Goal: Information Seeking & Learning: Learn about a topic

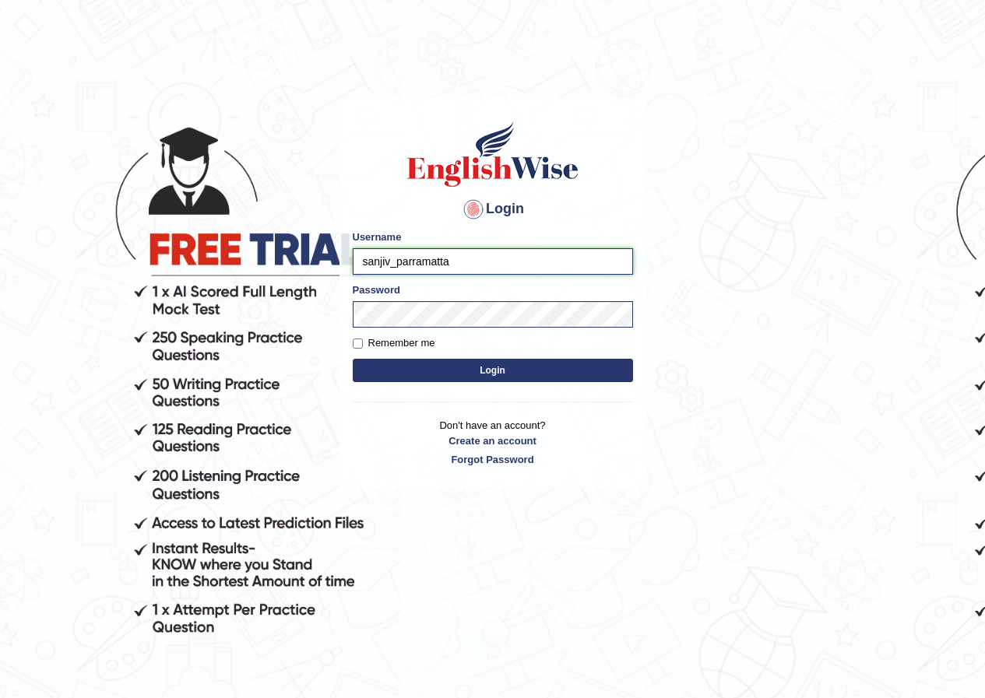
click at [389, 260] on input "sanjiv_parramatta" at bounding box center [493, 261] width 280 height 26
type input "parwin_parramatta"
click at [469, 364] on button "Login" at bounding box center [493, 370] width 280 height 23
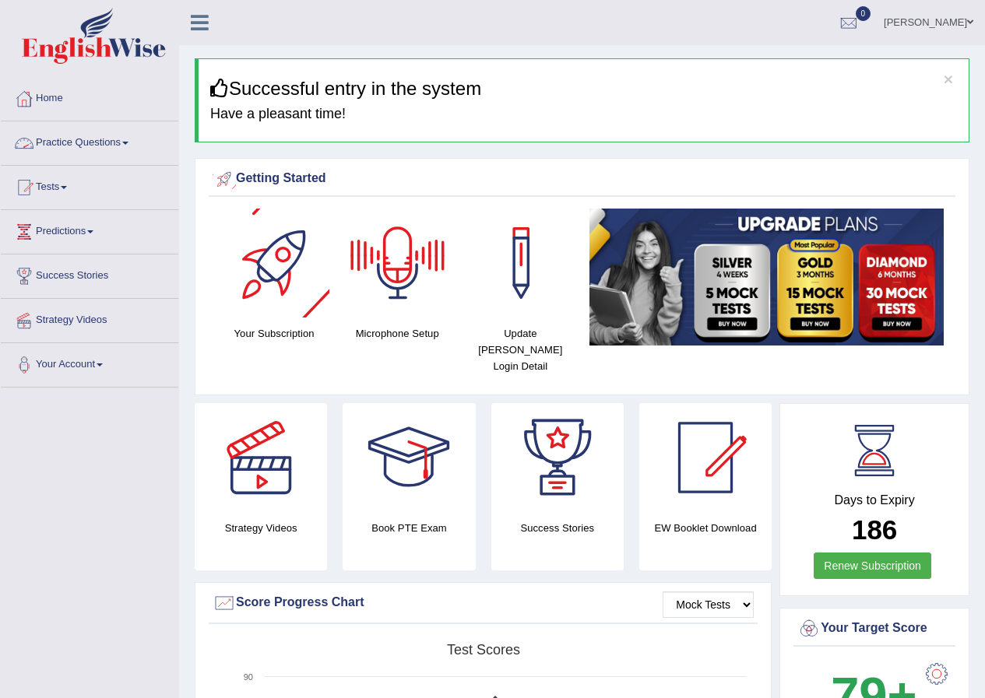
click at [128, 142] on span at bounding box center [125, 143] width 6 height 3
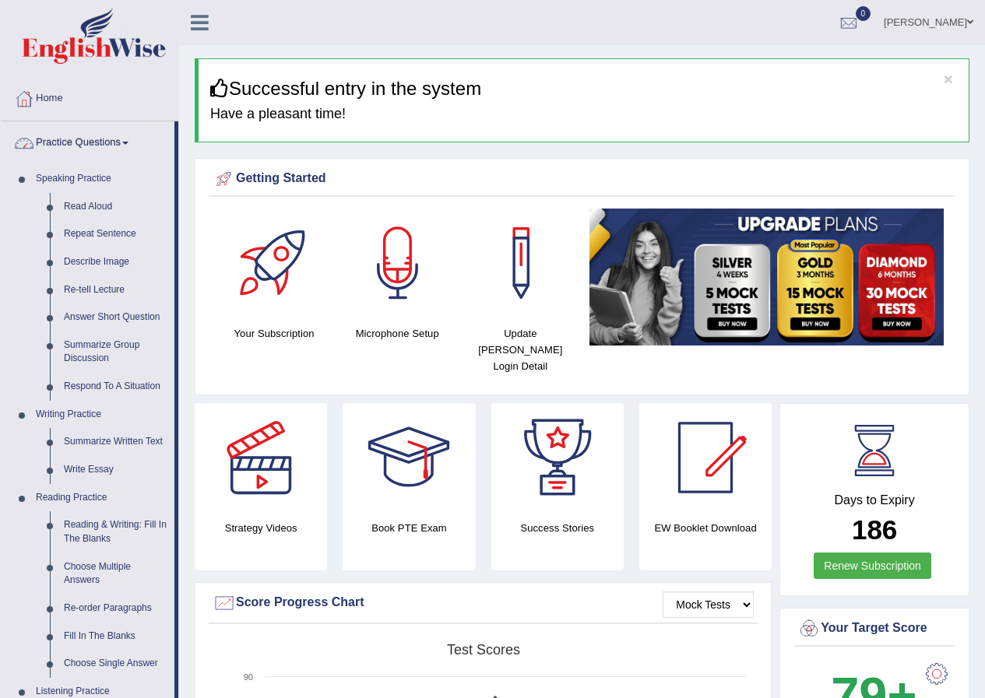
click at [113, 152] on link "Practice Questions" at bounding box center [88, 140] width 174 height 39
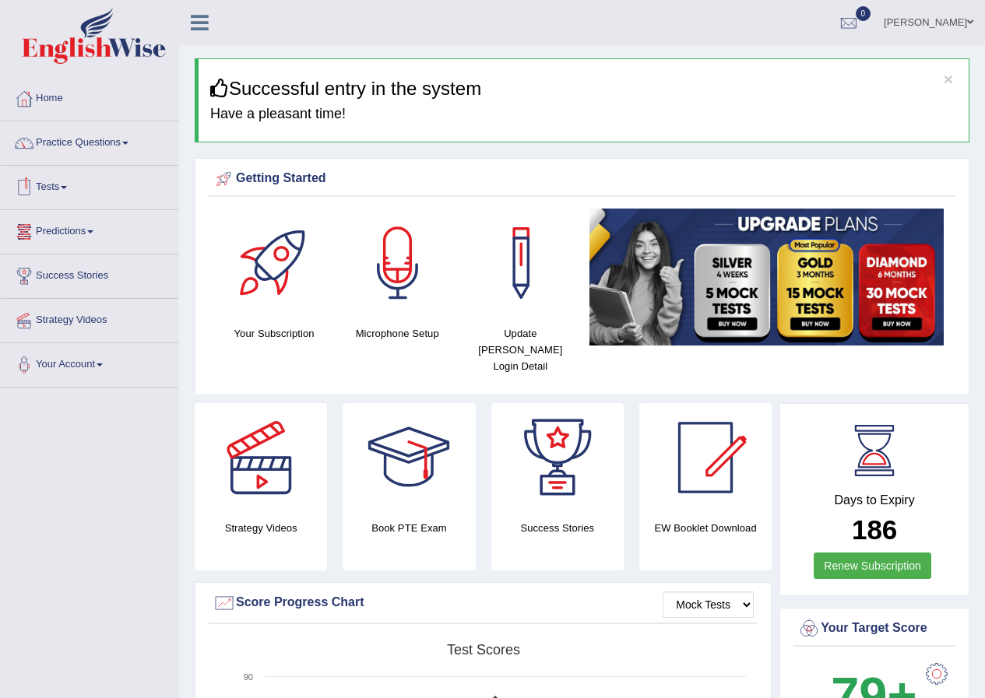
click at [67, 186] on span at bounding box center [64, 187] width 6 height 3
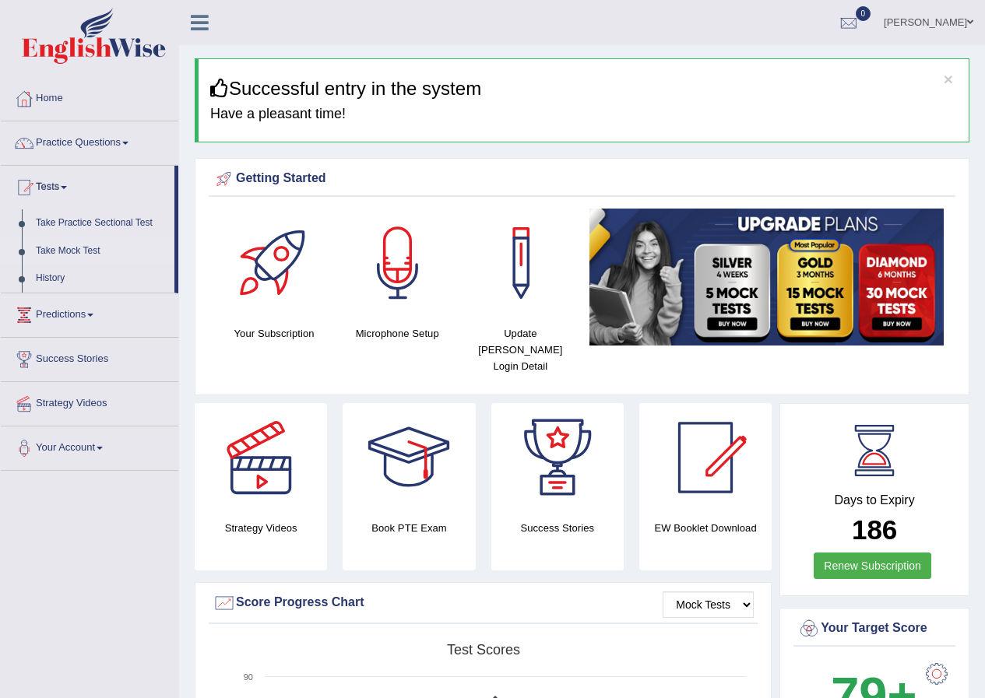
click at [67, 251] on link "Take Mock Test" at bounding box center [102, 251] width 146 height 28
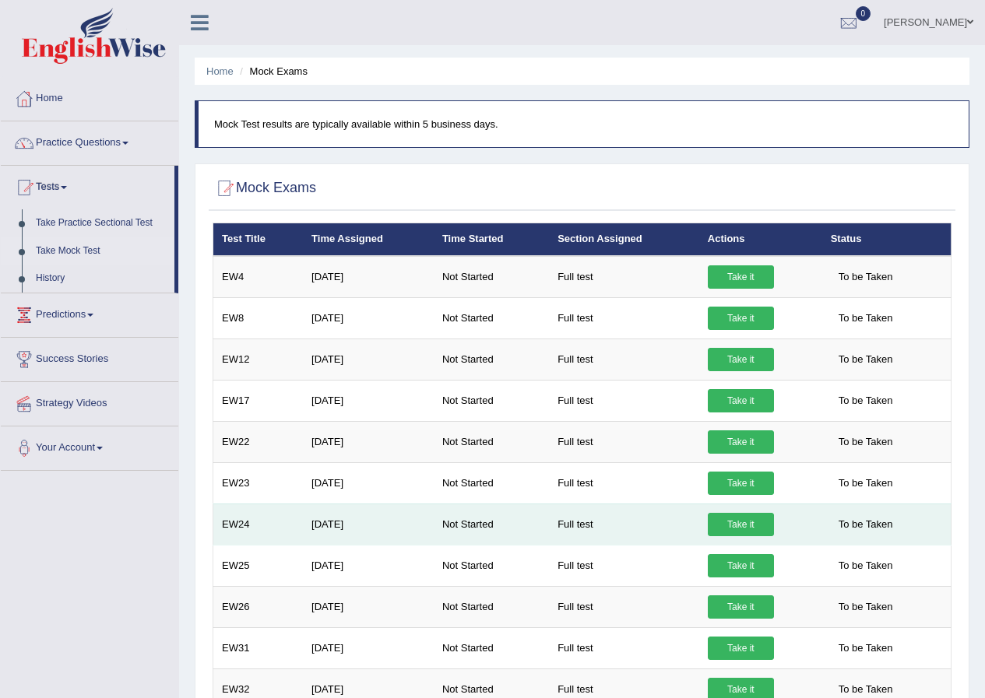
click at [758, 531] on link "Take it" at bounding box center [741, 524] width 66 height 23
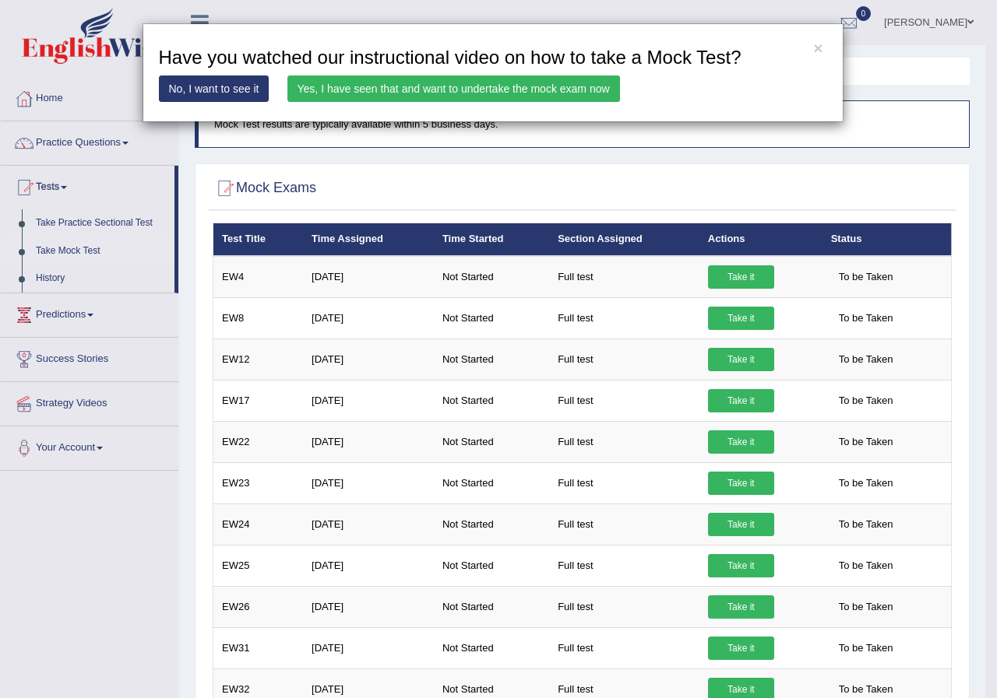
click at [462, 87] on link "Yes, I have seen that and want to undertake the mock exam now" at bounding box center [453, 89] width 332 height 26
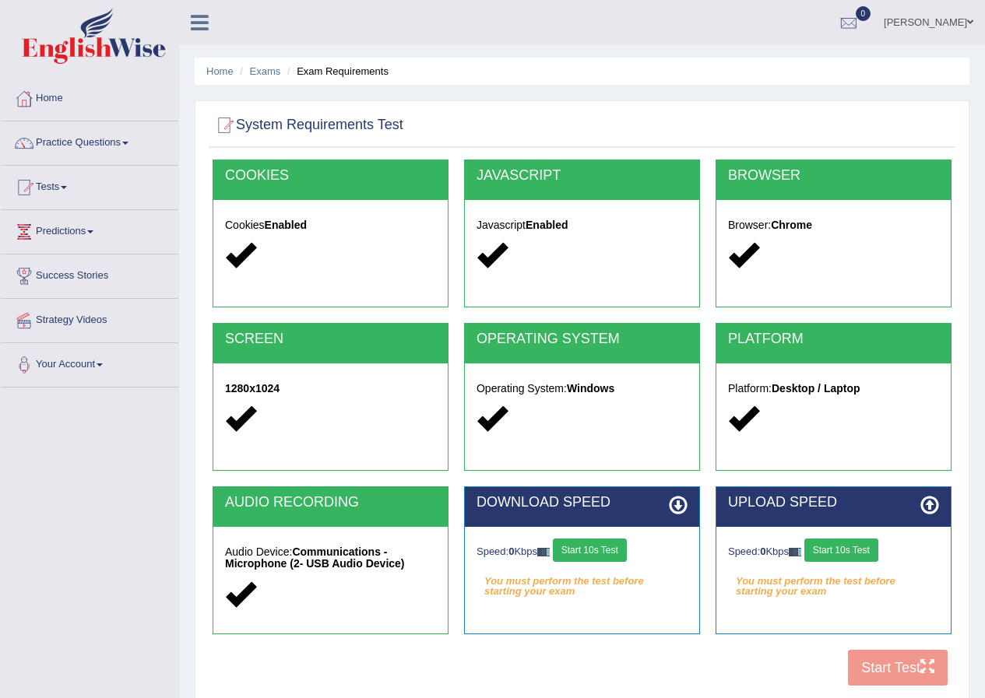
click at [600, 555] on button "Start 10s Test" at bounding box center [590, 550] width 74 height 23
click at [856, 557] on button "Start 10s Test" at bounding box center [841, 550] width 74 height 23
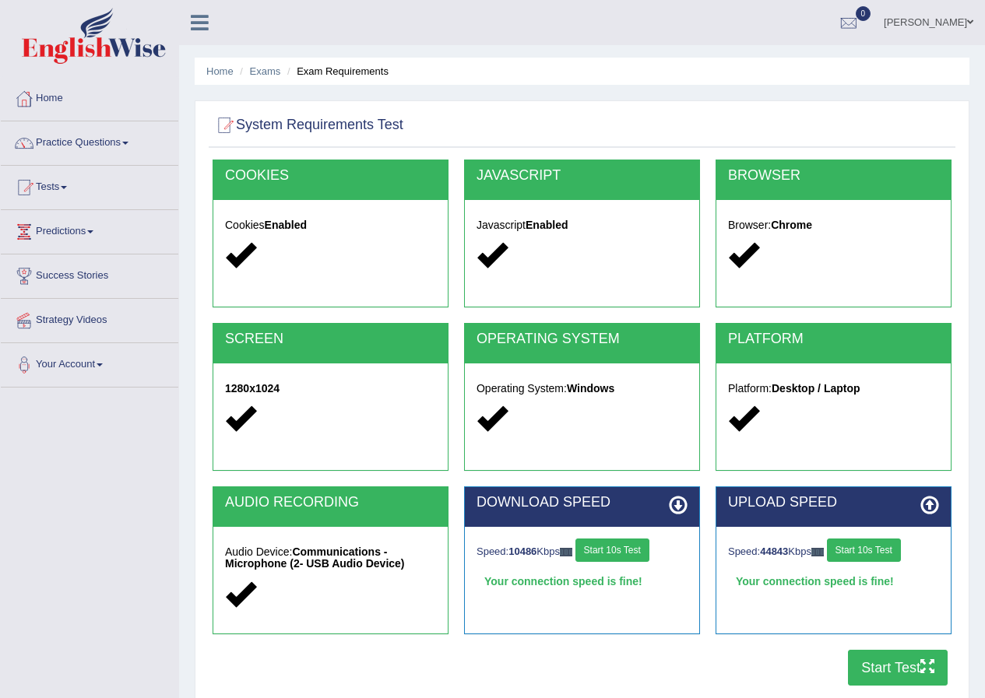
click at [887, 666] on button "Start Test" at bounding box center [898, 668] width 100 height 36
